Goal: Task Accomplishment & Management: Use online tool/utility

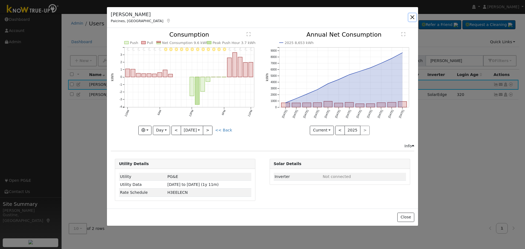
click at [410, 18] on button "button" at bounding box center [413, 17] width 8 height 8
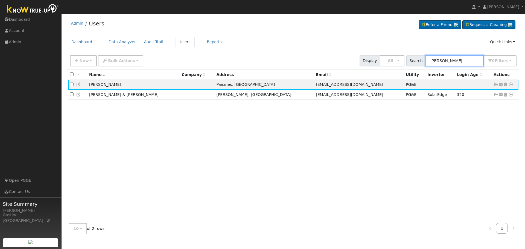
drag, startPoint x: 460, startPoint y: 63, endPoint x: 333, endPoint y: 51, distance: 127.7
click at [349, 54] on div "New Add User Quick Add Quick Connect Quick Convert Lead Bulk Actions Send Email…" at bounding box center [293, 59] width 449 height 13
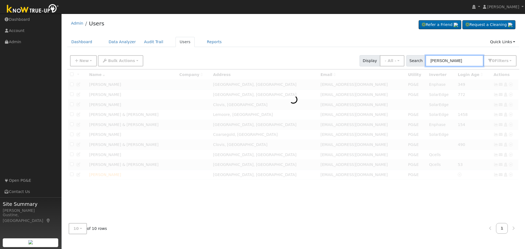
type input "roxan"
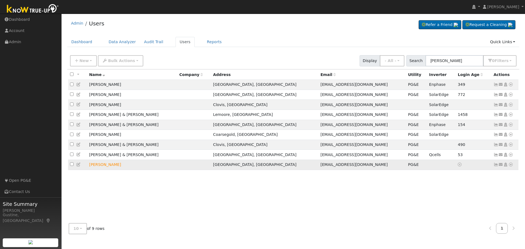
click at [493, 168] on td "Send Email... Copy a Link Reset Password Open Access Data Analyzer Reports Scen…" at bounding box center [505, 165] width 27 height 10
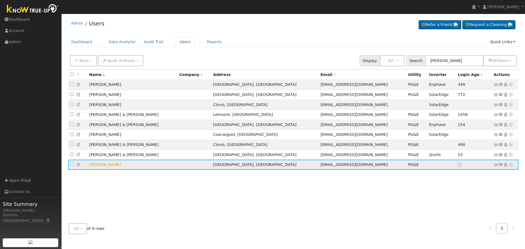
click at [495, 167] on icon at bounding box center [496, 165] width 5 height 4
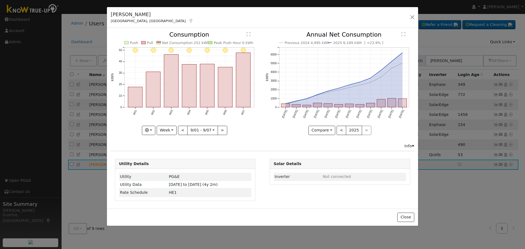
click at [188, 21] on icon at bounding box center [190, 21] width 5 height 4
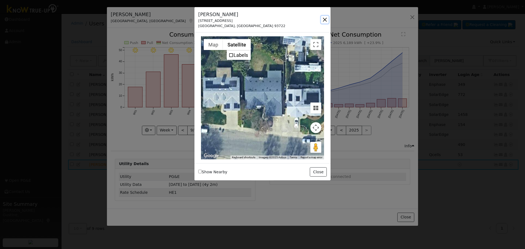
click at [325, 18] on button "button" at bounding box center [325, 20] width 8 height 8
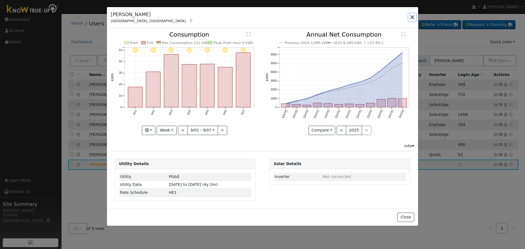
click at [411, 17] on button "button" at bounding box center [413, 17] width 8 height 8
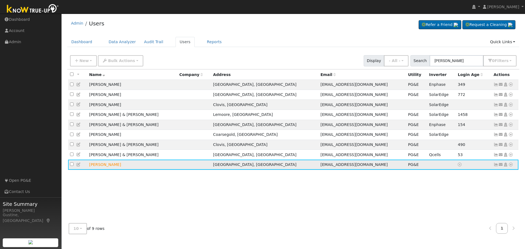
click at [510, 166] on link at bounding box center [510, 165] width 5 height 6
click at [498, 108] on link "Data Analyzer" at bounding box center [493, 105] width 40 height 8
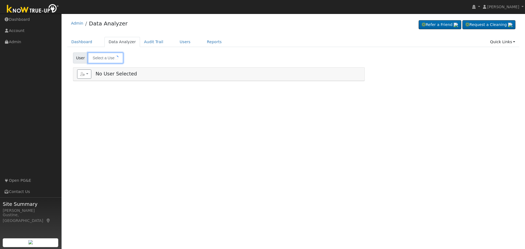
type input "[PERSON_NAME]"
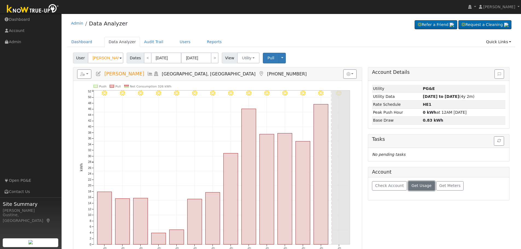
click at [412, 186] on span "Get Usage" at bounding box center [422, 185] width 20 height 4
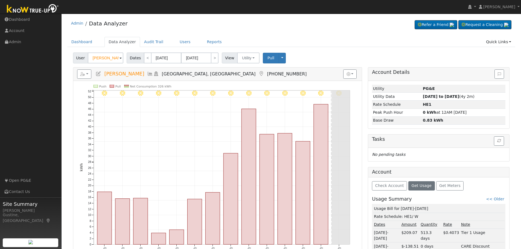
click at [444, 191] on div "Check Account Get Usage Get Meters Usage Summary << Older Usage Bill for [DATE]…" at bounding box center [438, 236] width 141 height 119
click at [445, 188] on button "Get Meters" at bounding box center [450, 185] width 28 height 9
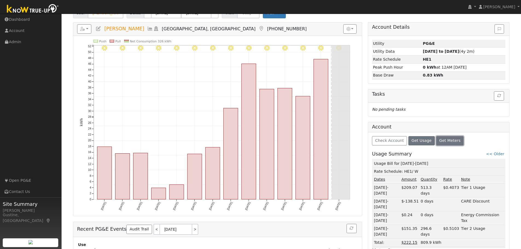
scroll to position [55, 0]
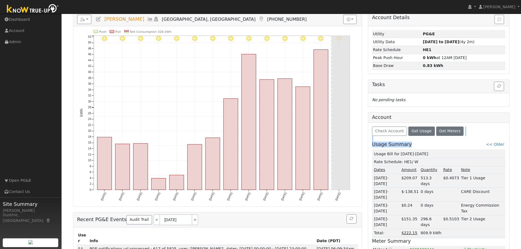
drag, startPoint x: 419, startPoint y: 142, endPoint x: 416, endPoint y: 136, distance: 6.1
click at [417, 138] on div "Check Account Get Usage Get Meters Usage Summary << Older Usage Bill for [DATE]…" at bounding box center [438, 196] width 141 height 147
click at [416, 136] on button "Get Usage" at bounding box center [421, 131] width 27 height 9
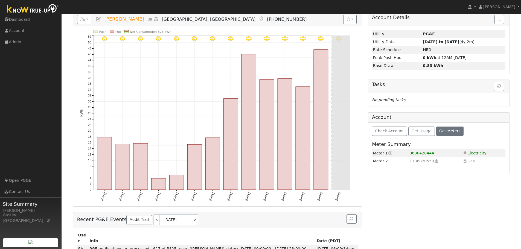
click at [424, 153] on span "0630420444" at bounding box center [422, 153] width 25 height 4
click at [425, 154] on span "0630420444" at bounding box center [422, 153] width 25 height 4
drag, startPoint x: 410, startPoint y: 154, endPoint x: 414, endPoint y: 154, distance: 4.4
click at [414, 154] on tr "Meter 1 Current meter 0630420444 Electricity Electricity" at bounding box center [438, 153] width 133 height 8
click at [427, 152] on span "0630420444" at bounding box center [422, 153] width 25 height 4
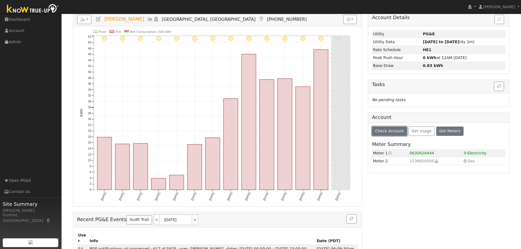
click at [396, 136] on button "Check Account" at bounding box center [389, 131] width 35 height 9
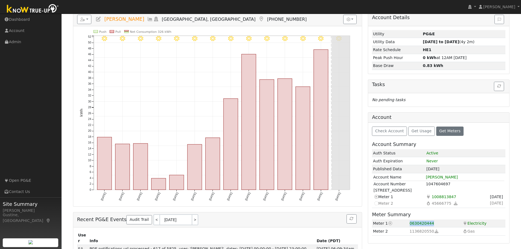
drag, startPoint x: 409, startPoint y: 224, endPoint x: 449, endPoint y: 221, distance: 40.3
click at [449, 221] on tr "Meter 1 Current meter 0630420444 Electricity Electricity" at bounding box center [438, 224] width 133 height 8
copy tr "Current meter 0630420444"
